Goal: Navigation & Orientation: Find specific page/section

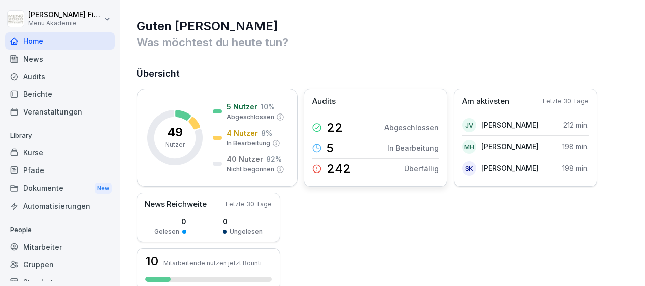
click at [414, 148] on p "In Bearbeitung" at bounding box center [413, 148] width 52 height 11
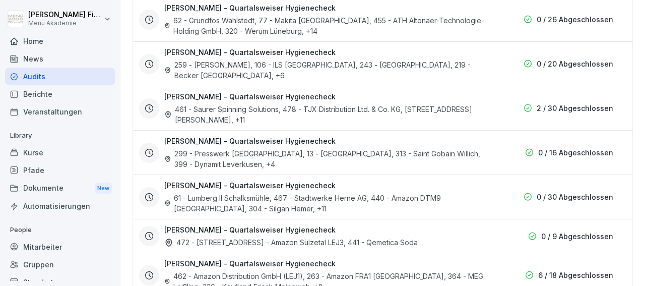
scroll to position [1062, 0]
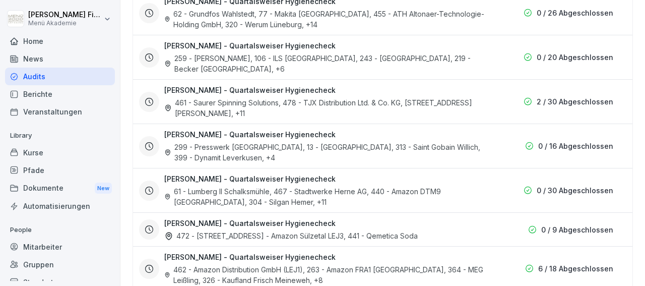
click at [564, 185] on p "0 / 30 Abgeschlossen" at bounding box center [575, 190] width 77 height 11
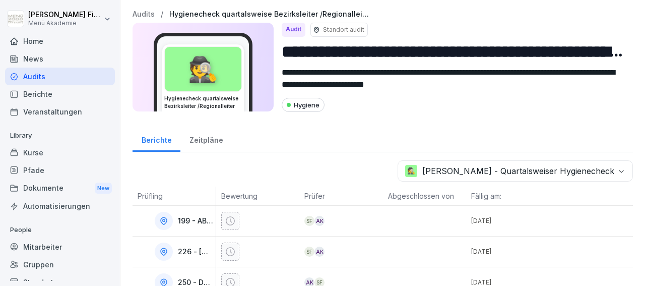
click at [35, 153] on div "Kurse" at bounding box center [60, 153] width 110 height 18
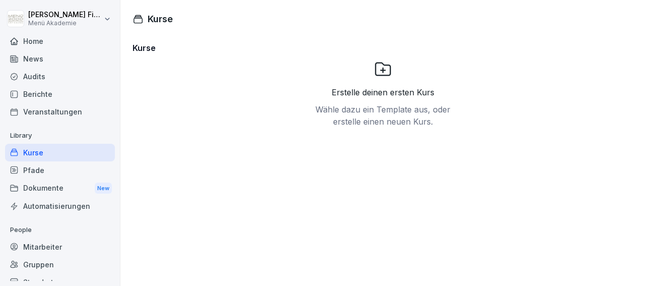
click at [34, 167] on div "Pfade" at bounding box center [60, 170] width 110 height 18
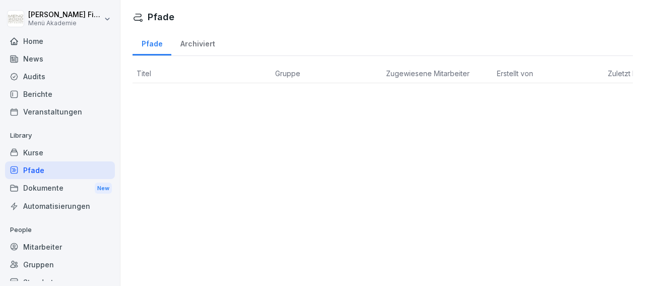
click at [43, 42] on div "Home" at bounding box center [60, 41] width 110 height 18
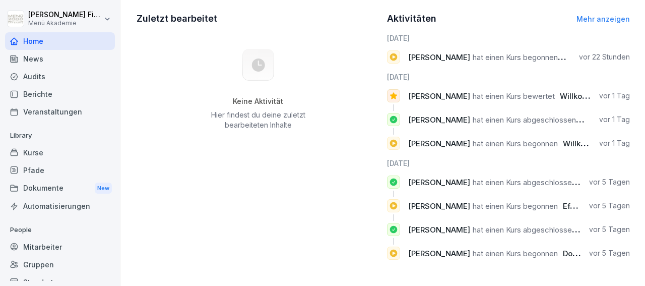
scroll to position [45, 0]
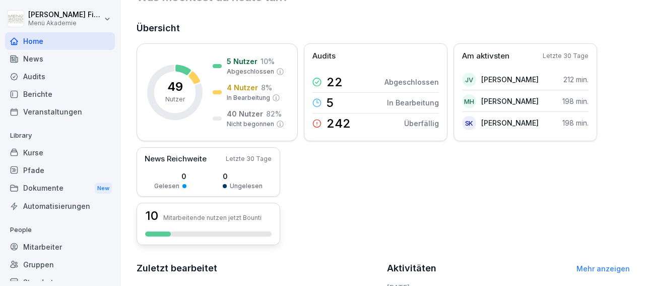
click at [153, 216] on h3 "10" at bounding box center [151, 216] width 13 height 12
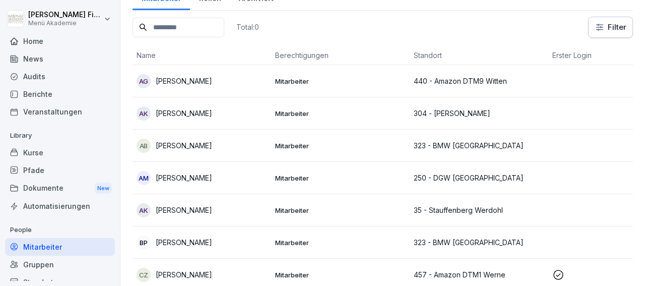
scroll to position [10, 0]
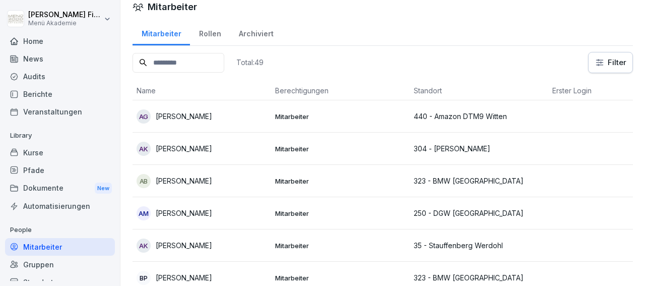
click at [180, 63] on input at bounding box center [179, 63] width 92 height 20
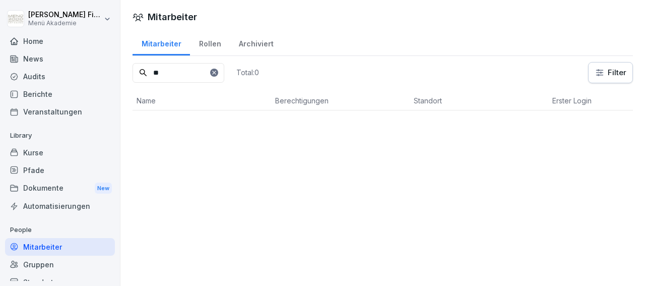
scroll to position [0, 0]
type input "*"
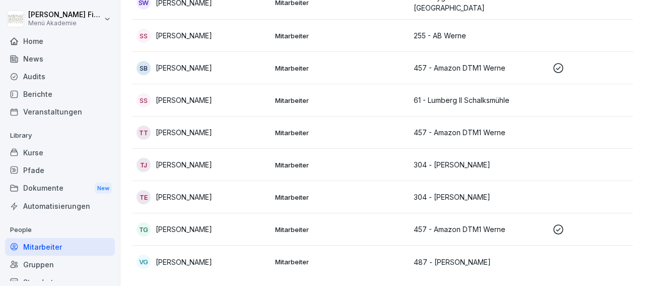
scroll to position [1430, 0]
click at [43, 75] on div "Audits" at bounding box center [60, 77] width 110 height 18
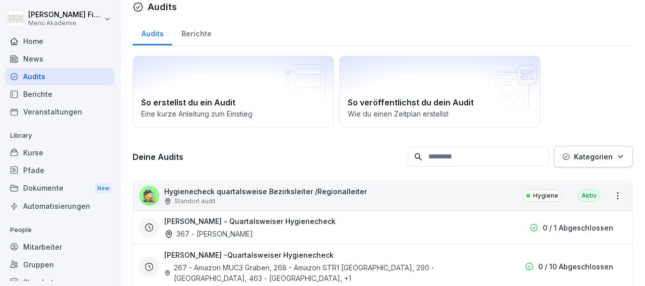
click at [193, 32] on div "Berichte" at bounding box center [196, 33] width 48 height 26
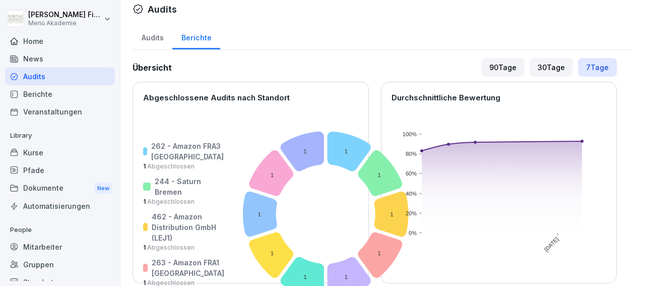
click at [148, 38] on div "Audits" at bounding box center [153, 37] width 40 height 26
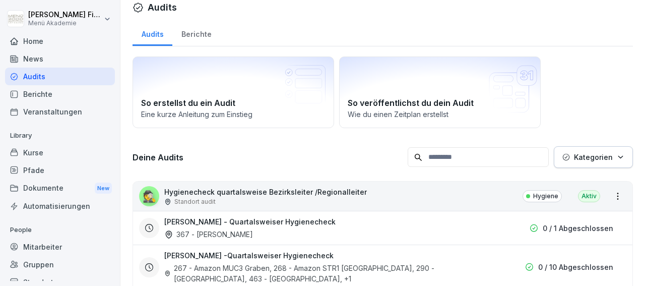
scroll to position [6, 0]
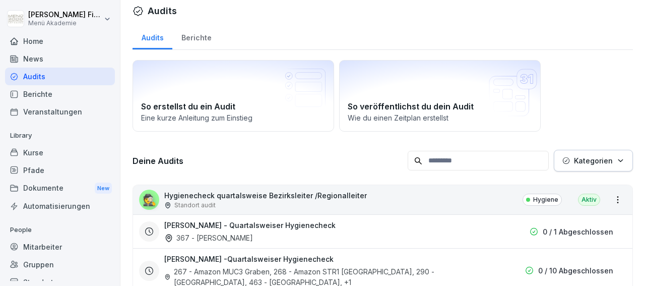
click at [48, 248] on div "Mitarbeiter" at bounding box center [60, 247] width 110 height 18
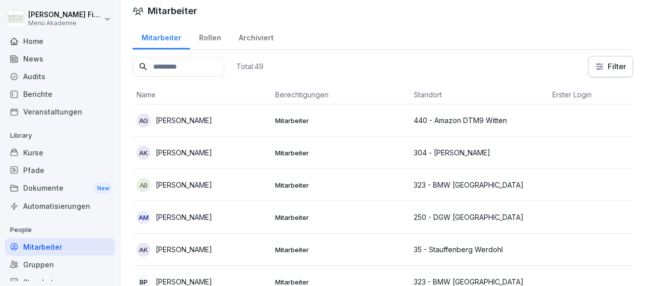
click at [44, 266] on div "Gruppen" at bounding box center [60, 265] width 110 height 18
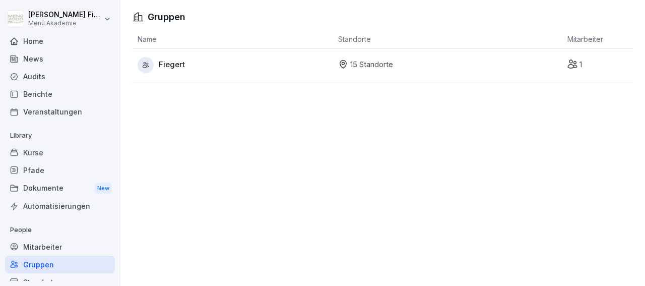
click at [367, 64] on p "15 Standorte" at bounding box center [371, 65] width 43 height 12
click at [338, 64] on icon at bounding box center [343, 64] width 10 height 10
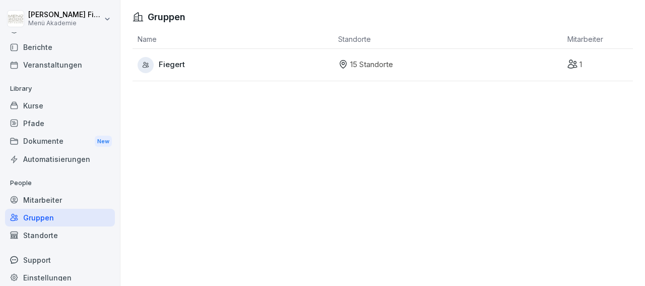
scroll to position [55, 0]
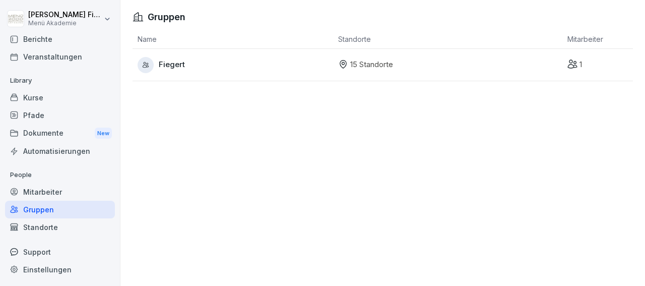
click at [49, 225] on div "Standorte" at bounding box center [60, 227] width 110 height 18
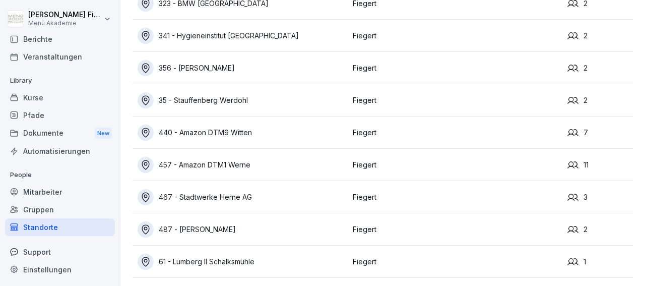
scroll to position [263, 0]
click at [187, 157] on div "457 - Amazon DTM1 Werne" at bounding box center [243, 165] width 210 height 16
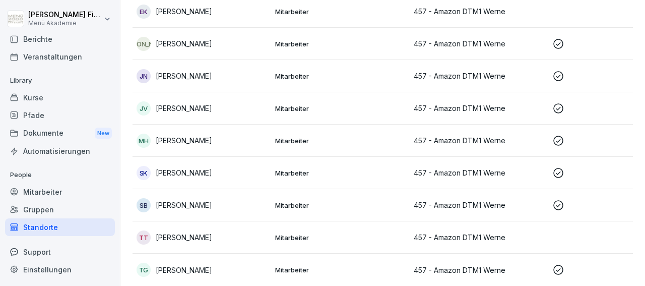
scroll to position [214, 0]
drag, startPoint x: 641, startPoint y: 274, endPoint x: 510, endPoint y: 222, distance: 140.8
